Goal: Information Seeking & Learning: Learn about a topic

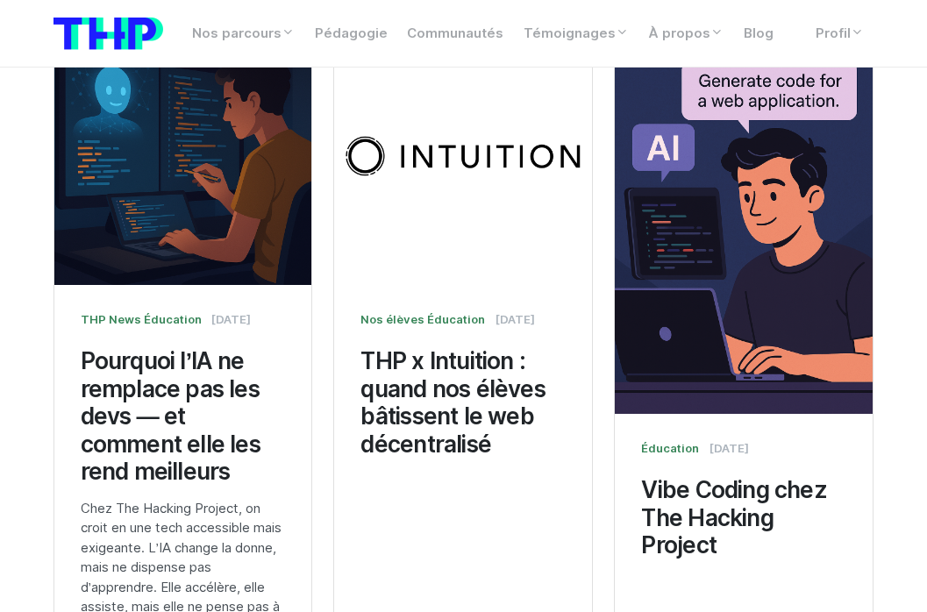
scroll to position [1269, 0]
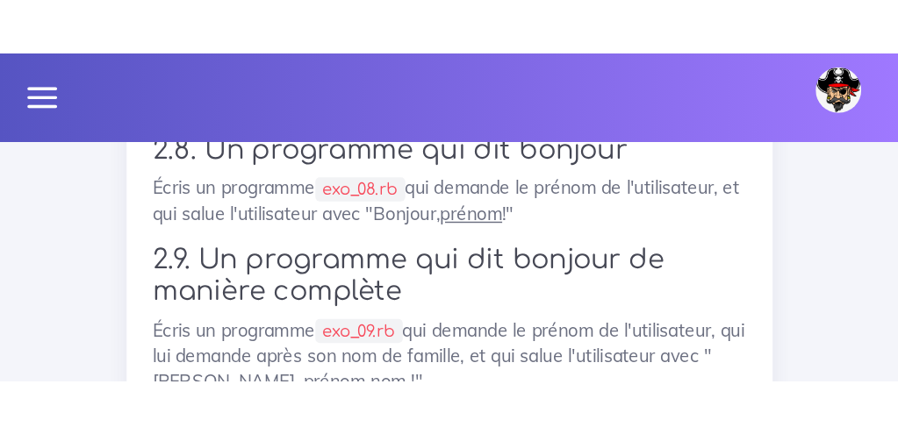
scroll to position [6176, 0]
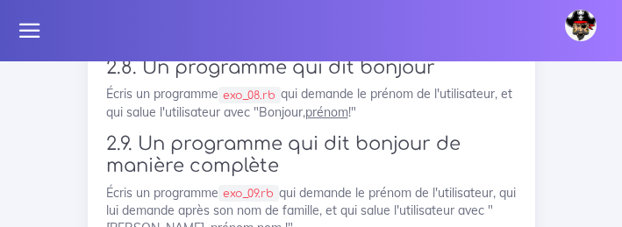
drag, startPoint x: 233, startPoint y: 159, endPoint x: 108, endPoint y: 125, distance: 129.2
copy code "puts "Bonjour, c'est quoi ton blase ?" user_name = gets . chomp puts user_name"
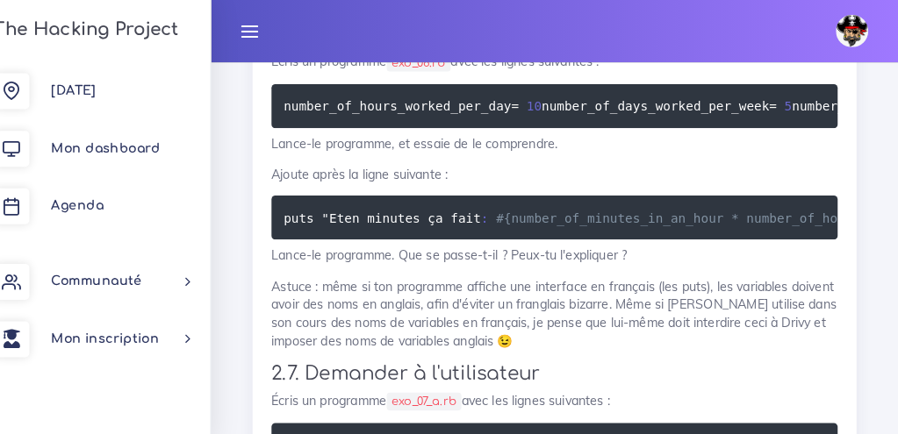
scroll to position [4792, 0]
drag, startPoint x: 553, startPoint y: 135, endPoint x: 499, endPoint y: 134, distance: 53.5
drag, startPoint x: 556, startPoint y: 135, endPoint x: 497, endPoint y: 136, distance: 58.8
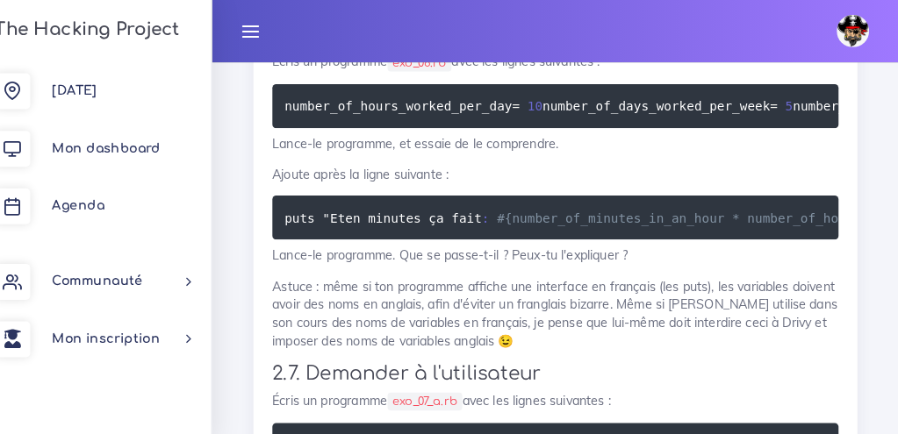
copy code "#{5 - 7}"
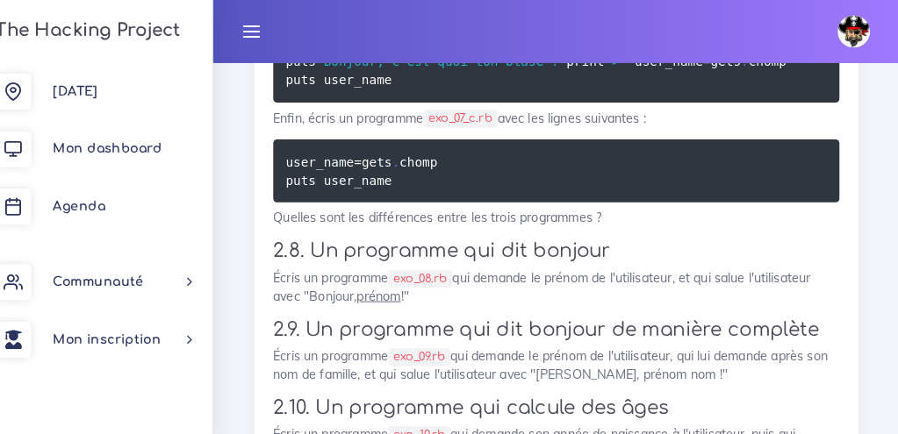
scroll to position [5291, 0]
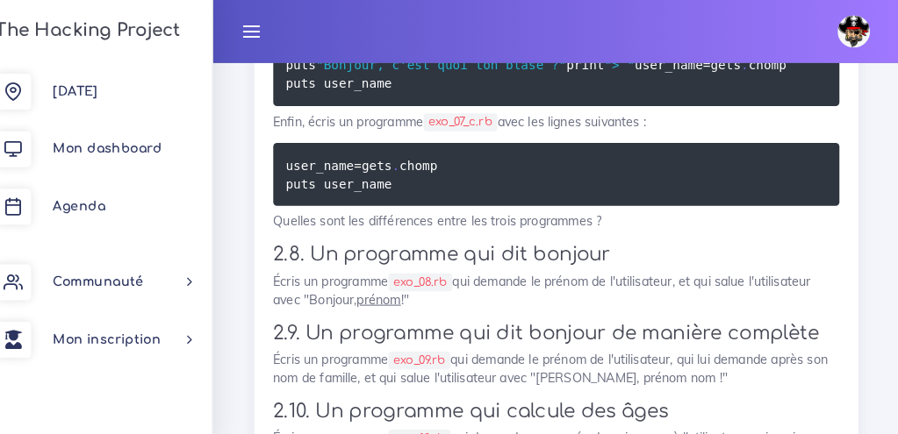
copy code "#"
